Goal: Information Seeking & Learning: Learn about a topic

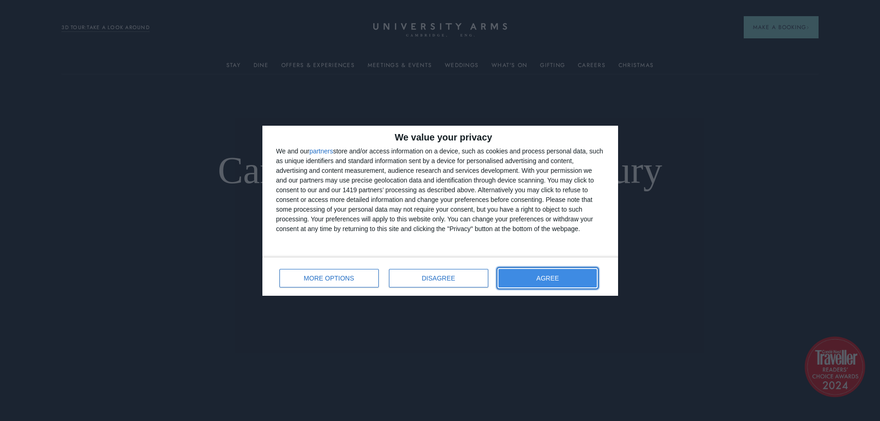
click at [556, 282] on button "AGREE" at bounding box center [548, 278] width 99 height 18
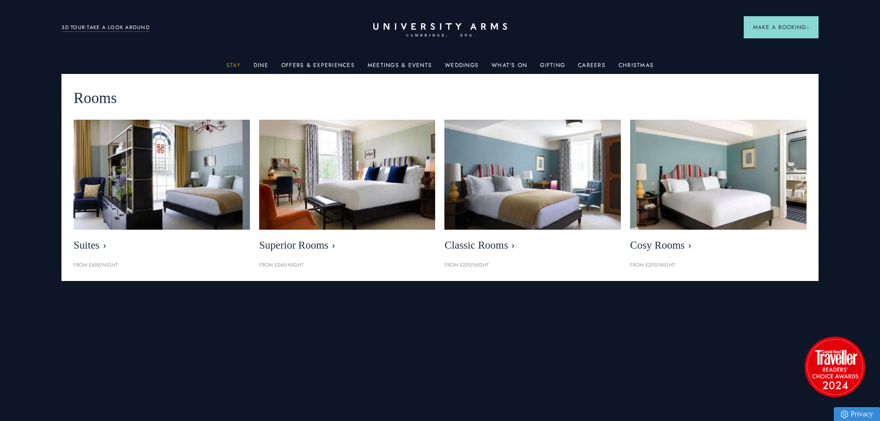
click at [240, 64] on link "Stay" at bounding box center [233, 68] width 14 height 12
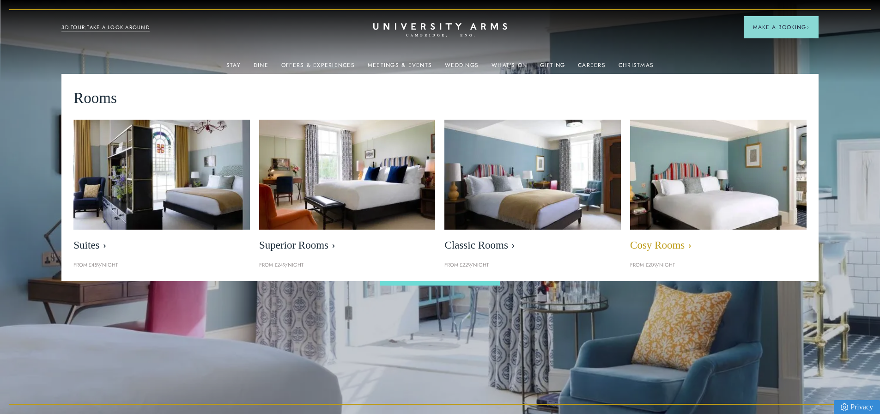
click at [670, 175] on img at bounding box center [718, 174] width 203 height 127
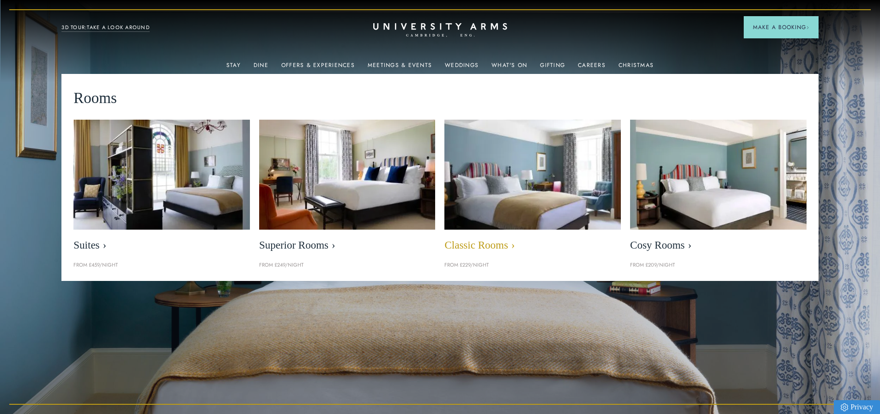
click at [543, 214] on img at bounding box center [533, 174] width 203 height 127
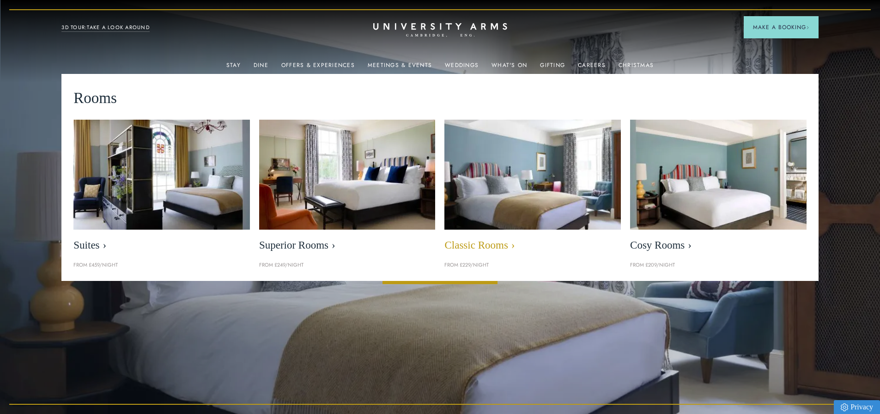
click at [507, 245] on span "Classic Rooms" at bounding box center [533, 245] width 177 height 13
